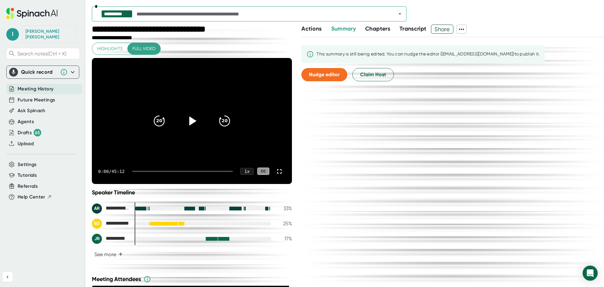
click at [187, 128] on div at bounding box center [192, 121] width 26 height 26
click at [276, 172] on icon at bounding box center [280, 171] width 8 height 8
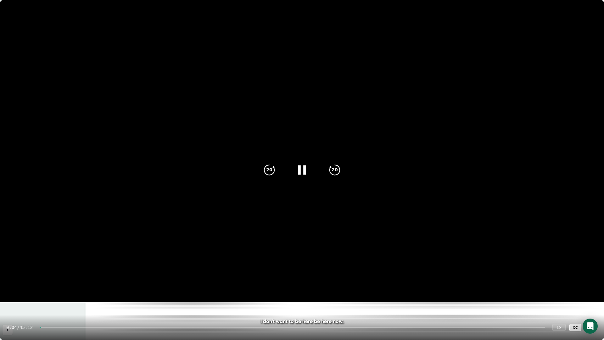
click at [46, 286] on div "0:04 / 45:12 1 x CC" at bounding box center [302, 327] width 604 height 25
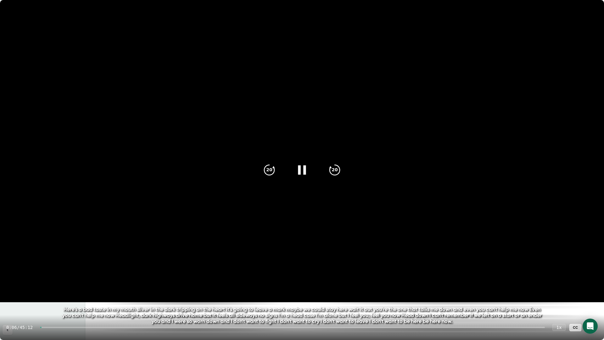
click at [47, 286] on div at bounding box center [292, 327] width 505 height 1
click at [46, 286] on div "0:06 / 45:12 1 x CC" at bounding box center [302, 327] width 604 height 25
click at [47, 286] on div "0:20 / 45:12 1 x CC" at bounding box center [302, 327] width 604 height 25
click at [50, 286] on div "0:21 / 45:12 1 x CC" at bounding box center [302, 327] width 604 height 25
click at [52, 286] on div at bounding box center [292, 327] width 505 height 1
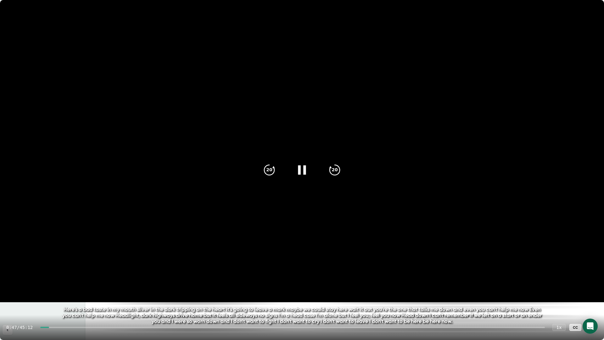
click at [56, 286] on div at bounding box center [292, 327] width 505 height 1
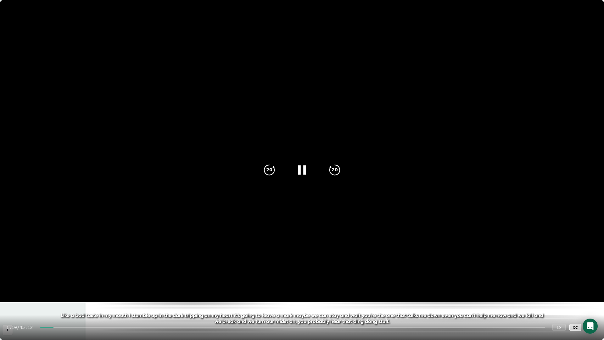
click at [62, 286] on div at bounding box center [292, 327] width 505 height 1
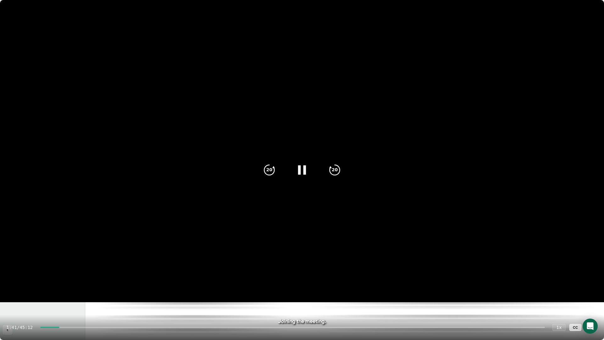
click at [70, 286] on div "1:41 / 45:12 1 x CC" at bounding box center [302, 327] width 604 height 25
click at [72, 286] on div at bounding box center [292, 327] width 505 height 1
click at [79, 286] on div at bounding box center [292, 327] width 505 height 1
click at [94, 286] on div at bounding box center [292, 327] width 505 height 1
click at [98, 286] on div at bounding box center [292, 327] width 505 height 1
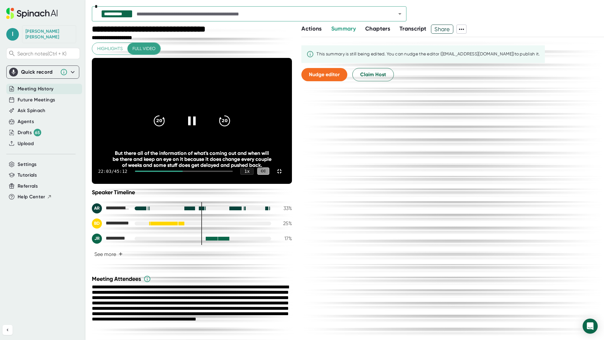
click at [233, 172] on div at bounding box center [184, 171] width 98 height 1
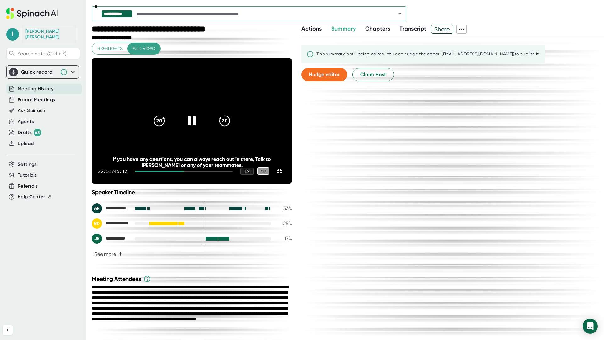
click at [233, 172] on div at bounding box center [184, 171] width 98 height 1
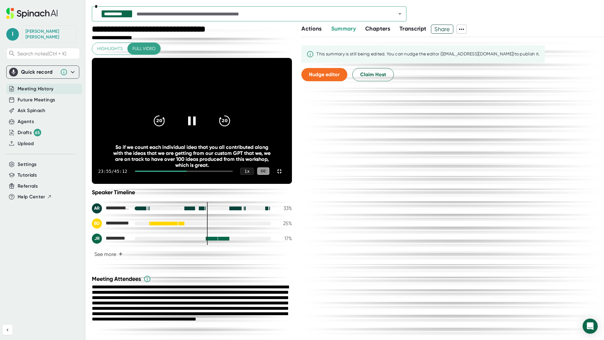
drag, startPoint x: 310, startPoint y: 327, endPoint x: 314, endPoint y: 328, distance: 3.5
click at [233, 172] on div at bounding box center [184, 171] width 98 height 1
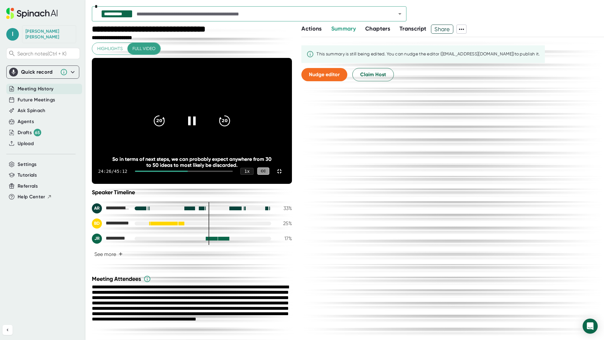
click at [292, 184] on div "24:26 / 45:12 1 x CC" at bounding box center [192, 171] width 200 height 25
click at [233, 172] on div at bounding box center [184, 171] width 98 height 1
click at [292, 184] on div "24:52 / 45:12 1 x CC" at bounding box center [192, 171] width 200 height 25
click at [292, 184] on div "24:53 / 45:12 1 x CC" at bounding box center [192, 171] width 200 height 25
click at [233, 172] on div at bounding box center [184, 171] width 98 height 1
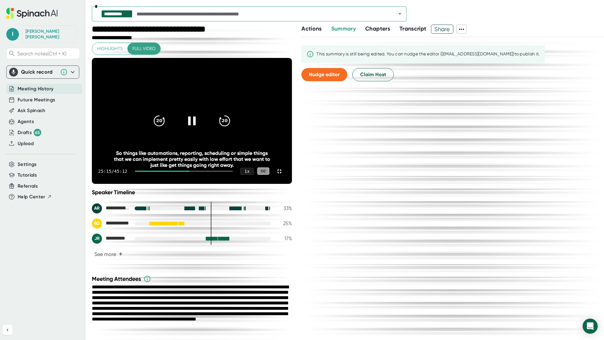
click at [233, 172] on div at bounding box center [184, 171] width 98 height 1
click at [292, 184] on div "25:34 / 45:12 1 x CC" at bounding box center [192, 171] width 200 height 25
click at [233, 172] on div at bounding box center [184, 171] width 98 height 1
click at [193, 172] on div at bounding box center [164, 171] width 58 height 1
click at [292, 184] on div "25:59 / 45:12 1 x CC" at bounding box center [192, 171] width 200 height 25
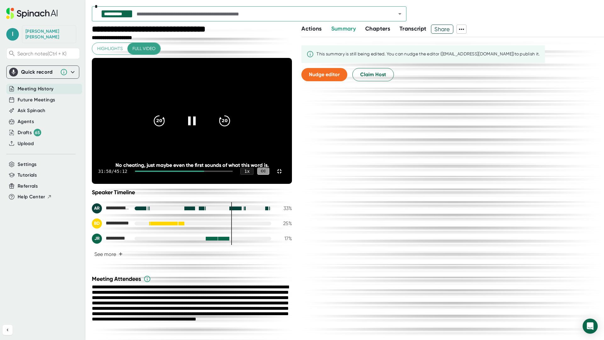
click at [233, 172] on div at bounding box center [184, 171] width 98 height 1
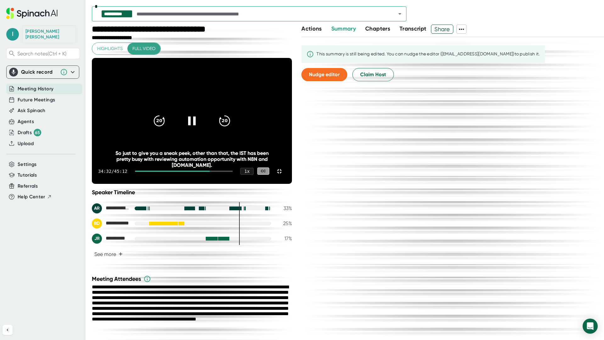
click at [233, 172] on div at bounding box center [184, 171] width 98 height 1
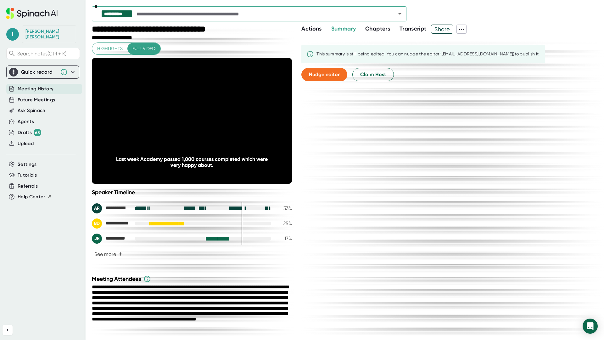
click at [233, 172] on div at bounding box center [184, 171] width 98 height 1
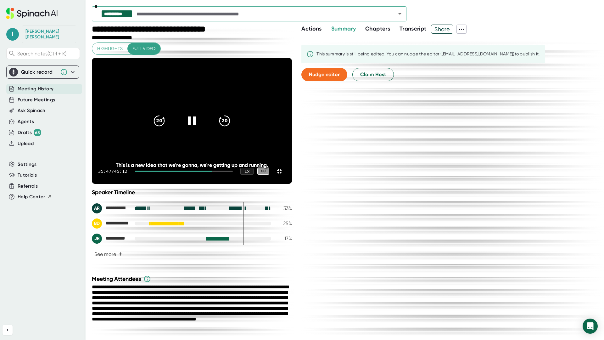
click at [233, 172] on div at bounding box center [184, 171] width 98 height 1
click at [292, 184] on div "36:42 / 45:12 1 x CC" at bounding box center [192, 171] width 200 height 25
click at [215, 172] on div at bounding box center [175, 171] width 80 height 1
click at [218, 172] on div at bounding box center [176, 171] width 83 height 1
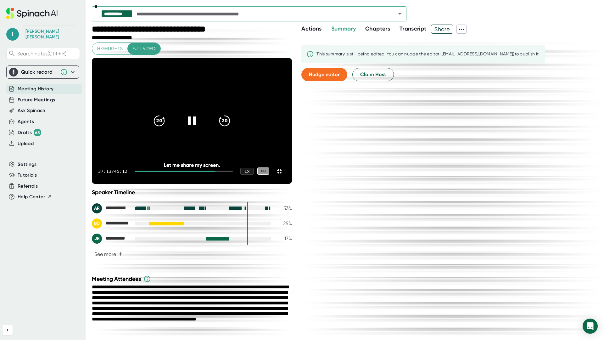
click at [216, 172] on div at bounding box center [175, 171] width 81 height 1
click at [233, 172] on div at bounding box center [184, 171] width 98 height 1
click at [292, 184] on div "36:59 / 45:12 1 x CC" at bounding box center [192, 171] width 200 height 25
click at [292, 184] on div "37:00 / 45:12 1 x CC" at bounding box center [192, 171] width 200 height 25
click at [233, 172] on div at bounding box center [184, 171] width 98 height 1
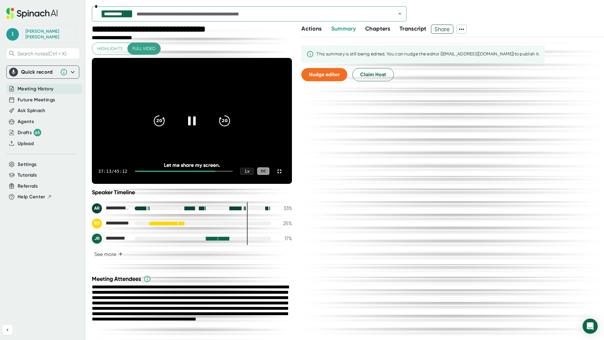
click at [233, 172] on div at bounding box center [184, 171] width 98 height 1
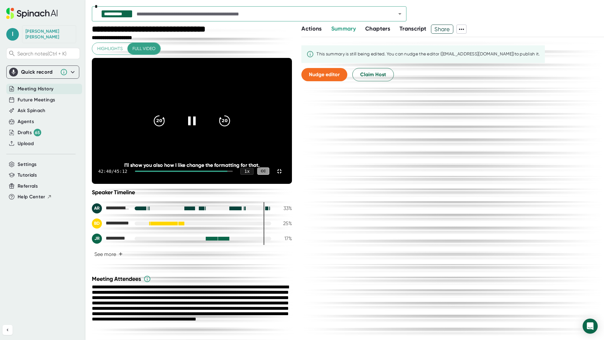
click at [233, 172] on div at bounding box center [184, 171] width 98 height 1
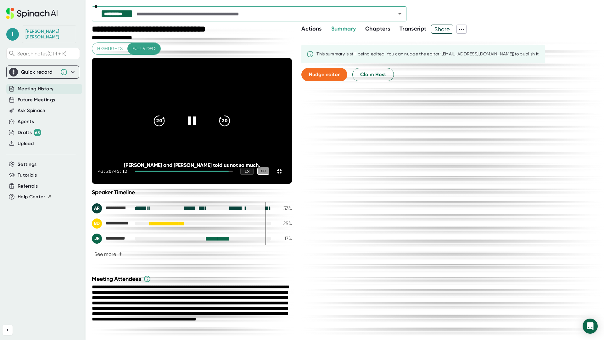
click at [233, 172] on div at bounding box center [184, 171] width 98 height 1
click at [292, 184] on div "43:34 / 45:12 1 x CC" at bounding box center [192, 171] width 200 height 25
click at [233, 172] on div at bounding box center [184, 171] width 98 height 1
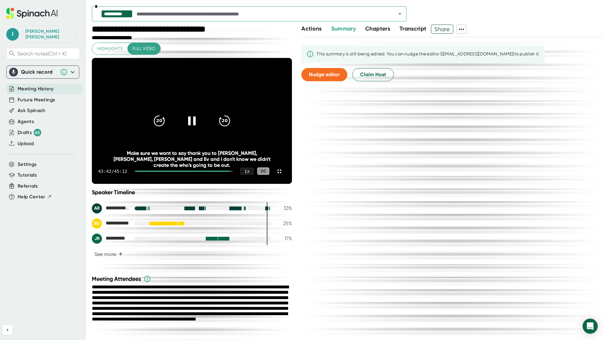
click at [233, 172] on div at bounding box center [184, 171] width 98 height 1
click at [230, 172] on div at bounding box center [182, 171] width 95 height 1
click at [233, 172] on div at bounding box center [184, 171] width 98 height 1
click at [231, 172] on div at bounding box center [183, 171] width 96 height 1
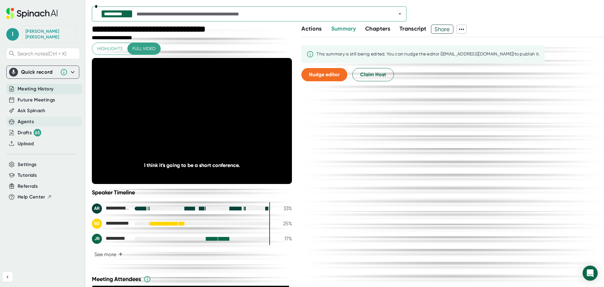
click at [27, 118] on div "Agents" at bounding box center [26, 121] width 16 height 7
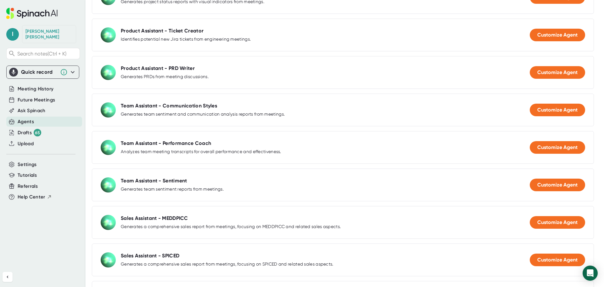
scroll to position [409, 0]
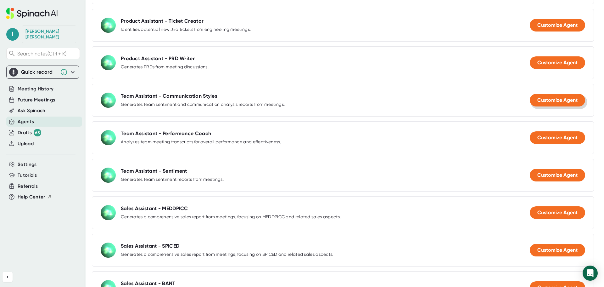
click at [542, 98] on span "Customize Agent" at bounding box center [558, 100] width 40 height 6
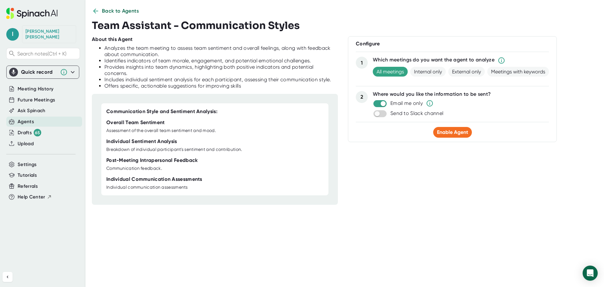
scroll to position [8, 0]
click at [93, 12] on icon at bounding box center [96, 11] width 8 height 8
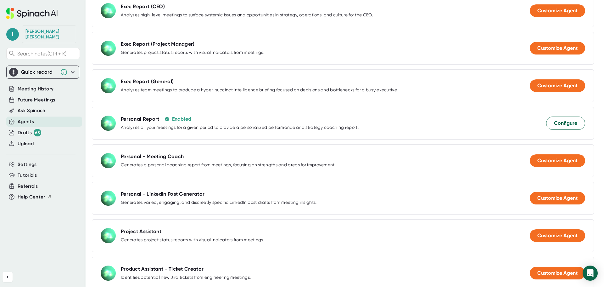
scroll to position [134, 0]
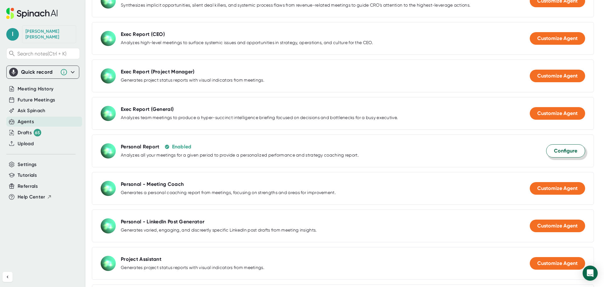
click at [557, 154] on span "Configure" at bounding box center [565, 151] width 23 height 8
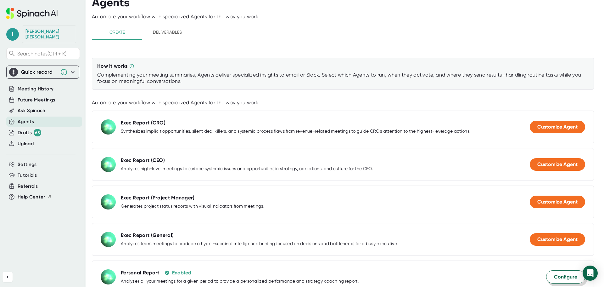
select select "09:00"
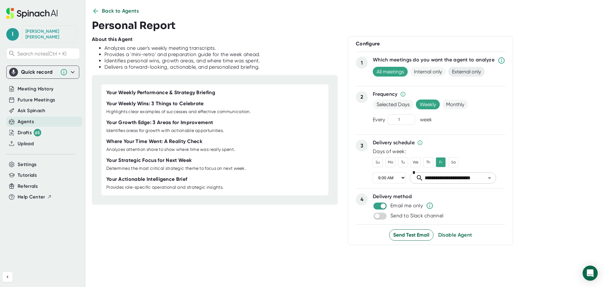
click at [460, 70] on span "External only" at bounding box center [467, 72] width 37 height 10
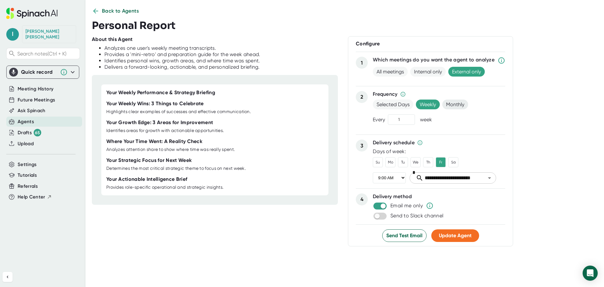
click at [453, 105] on span "Monthly" at bounding box center [456, 104] width 26 height 10
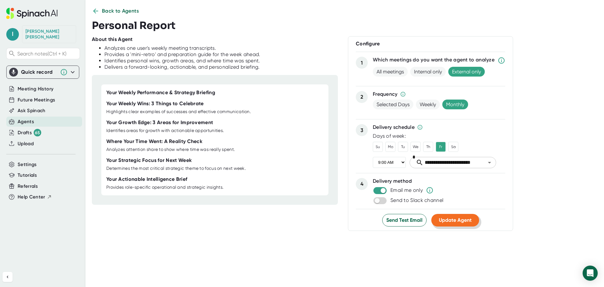
click at [462, 219] on span "Update Agent" at bounding box center [455, 220] width 33 height 6
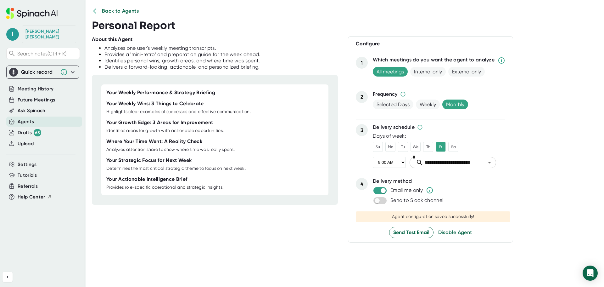
click at [31, 118] on div "Agents" at bounding box center [26, 121] width 16 height 7
click at [110, 8] on span "Back to Agents" at bounding box center [120, 11] width 37 height 8
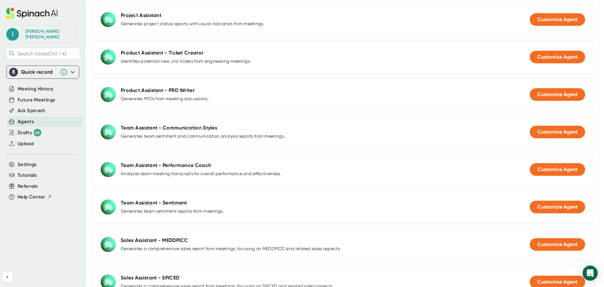
scroll to position [386, 0]
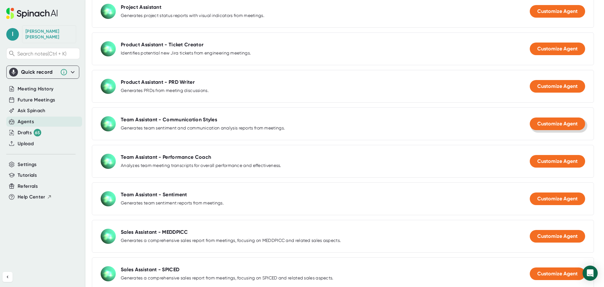
click at [538, 125] on span "Customize Agent" at bounding box center [558, 124] width 40 height 6
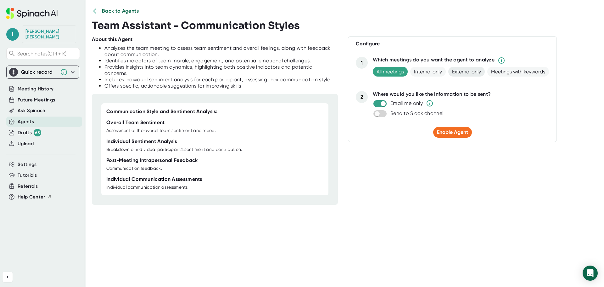
click at [469, 72] on span "External only" at bounding box center [467, 72] width 37 height 10
click at [447, 132] on span "Enable Agent" at bounding box center [452, 132] width 31 height 6
click at [459, 133] on span "Update Agent" at bounding box center [452, 133] width 33 height 6
click at [97, 12] on icon at bounding box center [96, 11] width 8 height 8
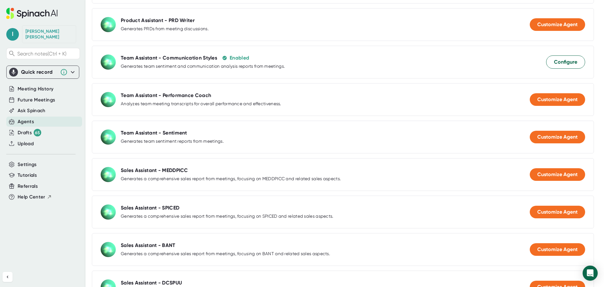
scroll to position [472, 0]
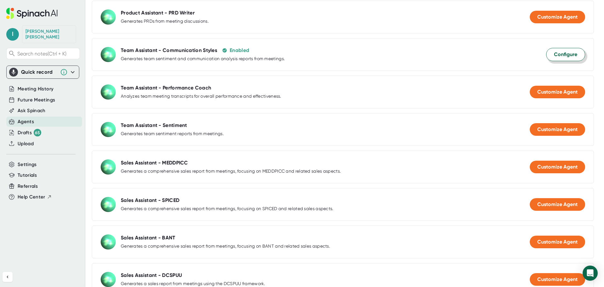
click at [557, 54] on span "Configure" at bounding box center [565, 55] width 23 height 8
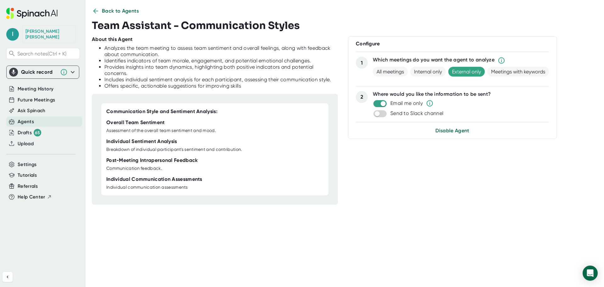
scroll to position [8, 0]
click at [95, 13] on icon at bounding box center [95, 10] width 5 height 5
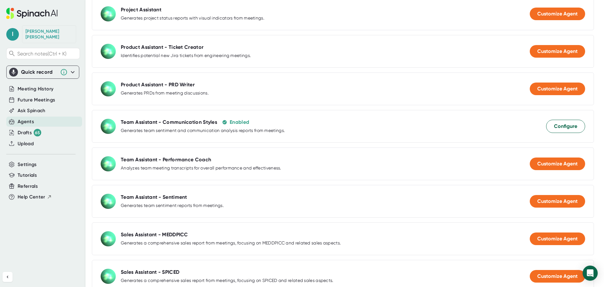
scroll to position [386, 0]
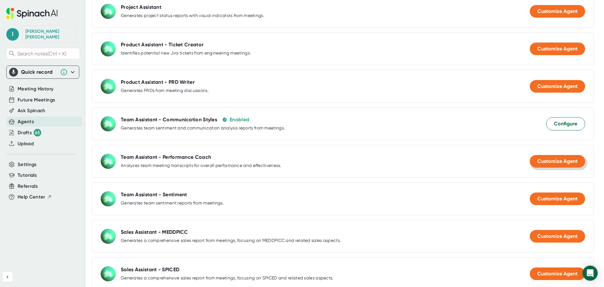
click at [540, 158] on span "Customize Agent" at bounding box center [558, 161] width 40 height 6
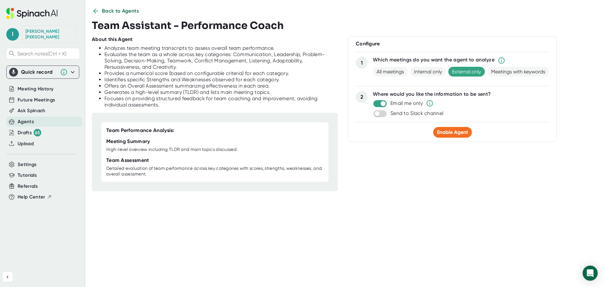
scroll to position [8, 0]
click at [446, 133] on span "Enable Agent" at bounding box center [452, 132] width 31 height 6
click at [96, 10] on icon at bounding box center [96, 11] width 8 height 8
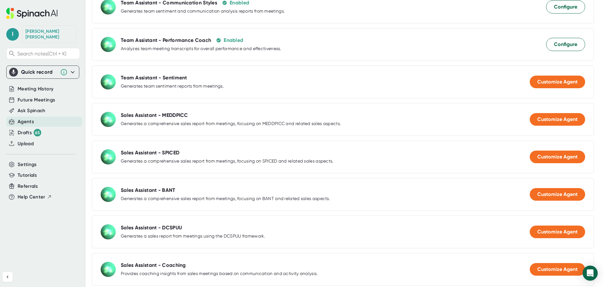
scroll to position [543, 0]
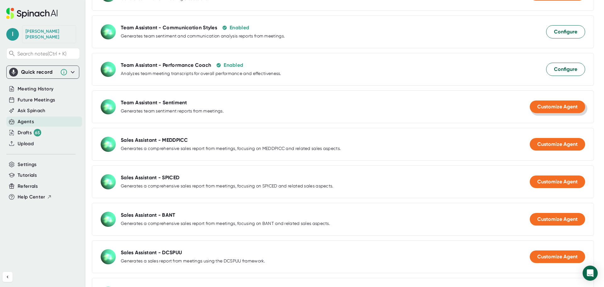
click at [549, 104] on span "Customize Agent" at bounding box center [558, 107] width 40 height 6
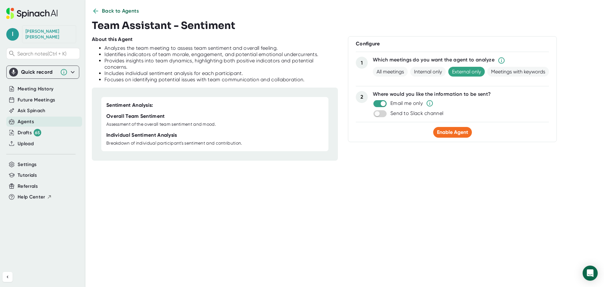
scroll to position [8, 0]
click at [98, 10] on icon at bounding box center [95, 10] width 5 height 5
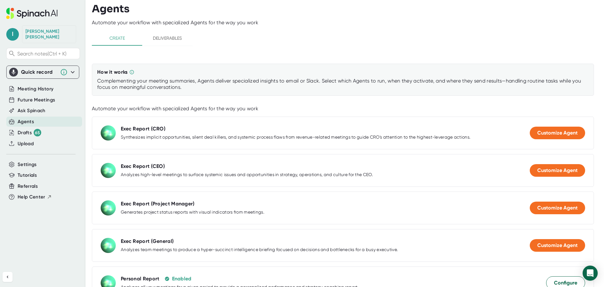
scroll to position [0, 0]
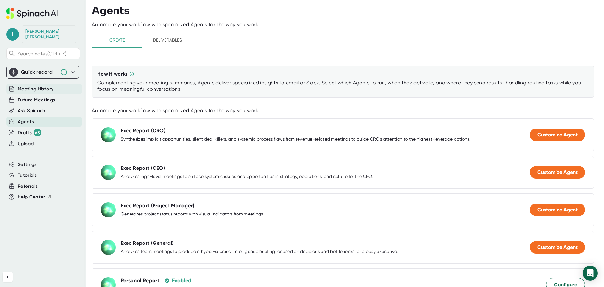
click at [30, 85] on span "Meeting History" at bounding box center [36, 88] width 36 height 7
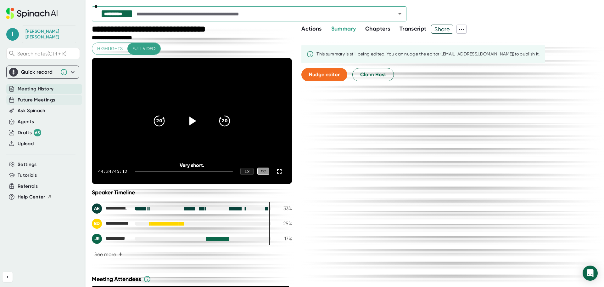
click at [34, 96] on span "Future Meetings" at bounding box center [36, 99] width 37 height 7
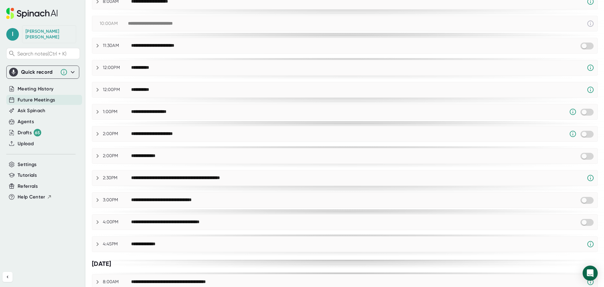
scroll to position [180, 0]
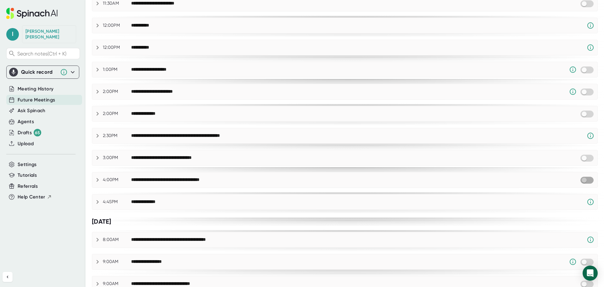
click at [582, 180] on input "checkbox" at bounding box center [584, 180] width 18 height 6
click at [584, 159] on input "checkbox" at bounding box center [584, 158] width 18 height 6
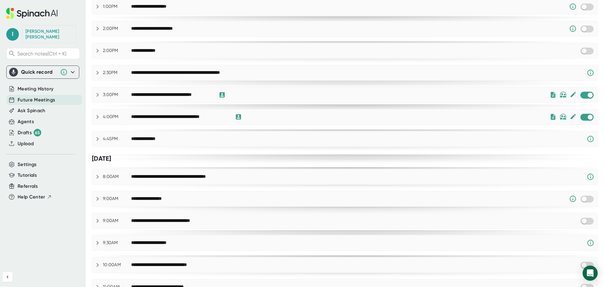
scroll to position [275, 0]
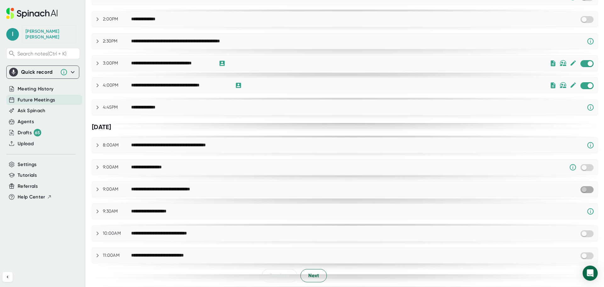
click at [581, 190] on input "checkbox" at bounding box center [584, 190] width 18 height 6
click at [580, 256] on input "checkbox" at bounding box center [584, 256] width 18 height 6
click at [304, 277] on button "Next" at bounding box center [314, 275] width 26 height 13
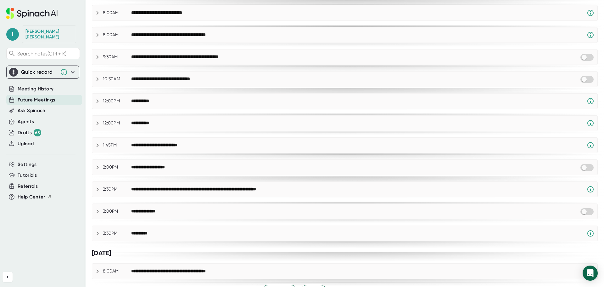
scroll to position [0, 0]
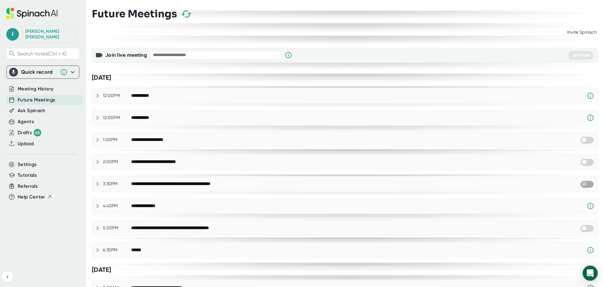
click at [579, 183] on input "checkbox" at bounding box center [584, 184] width 18 height 6
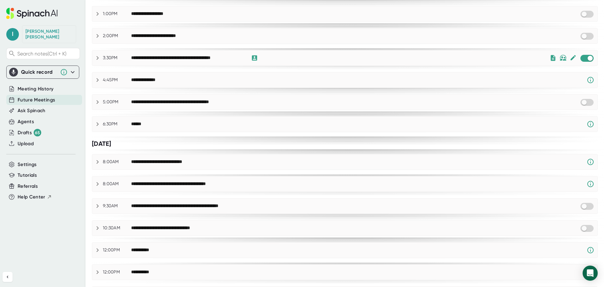
scroll to position [157, 0]
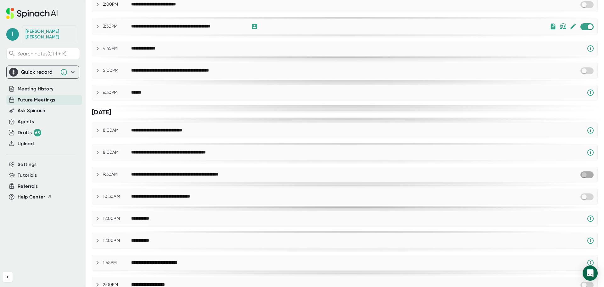
click at [579, 175] on input "checkbox" at bounding box center [584, 175] width 18 height 6
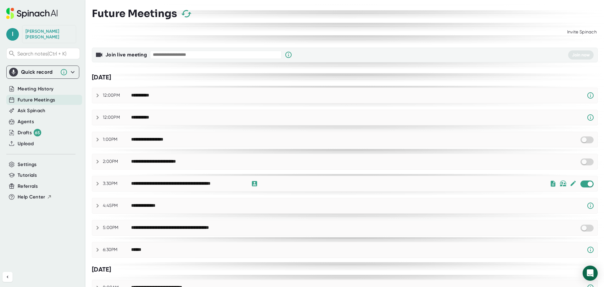
scroll to position [0, 0]
